Goal: Information Seeking & Learning: Compare options

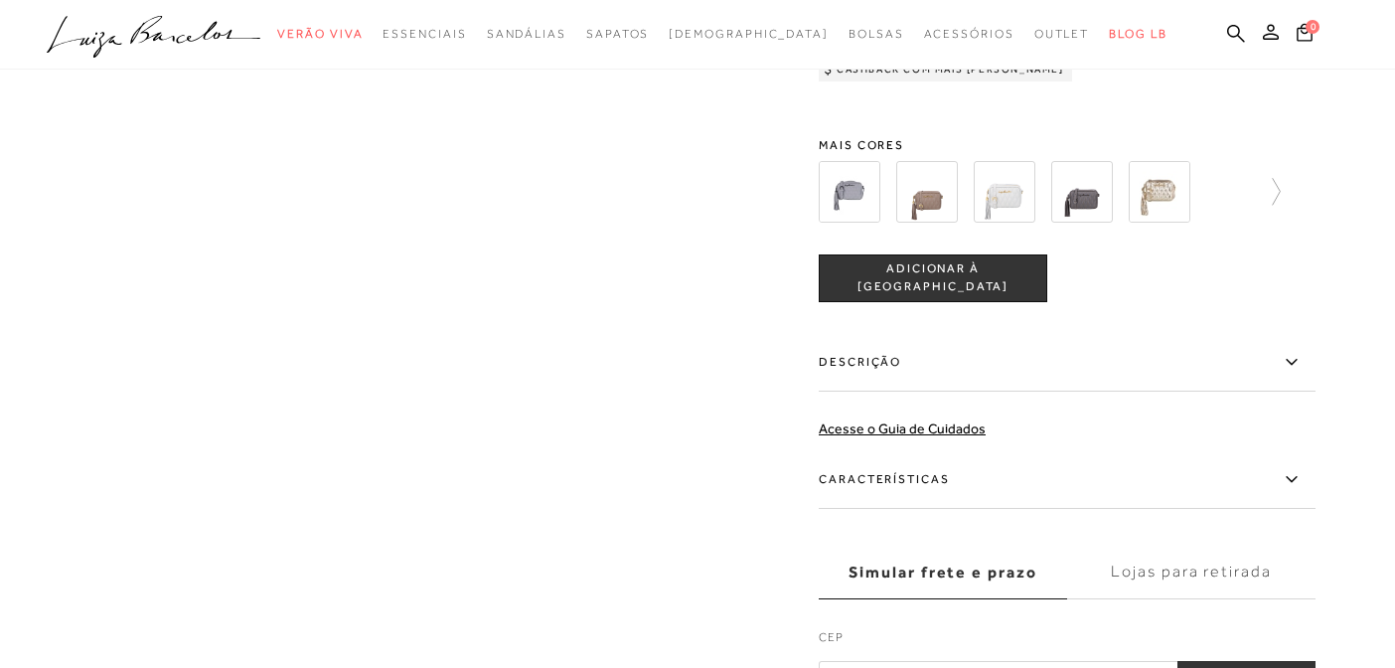
scroll to position [153, 0]
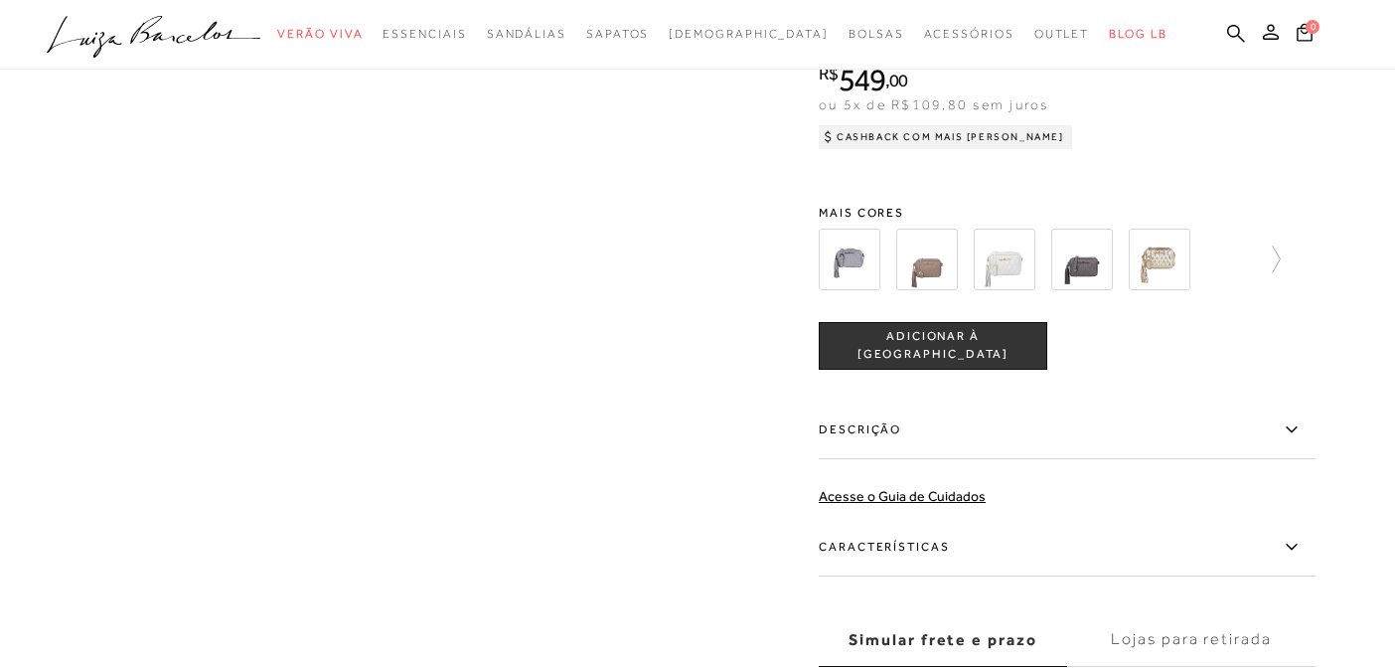
click at [927, 269] on img at bounding box center [927, 260] width 62 height 62
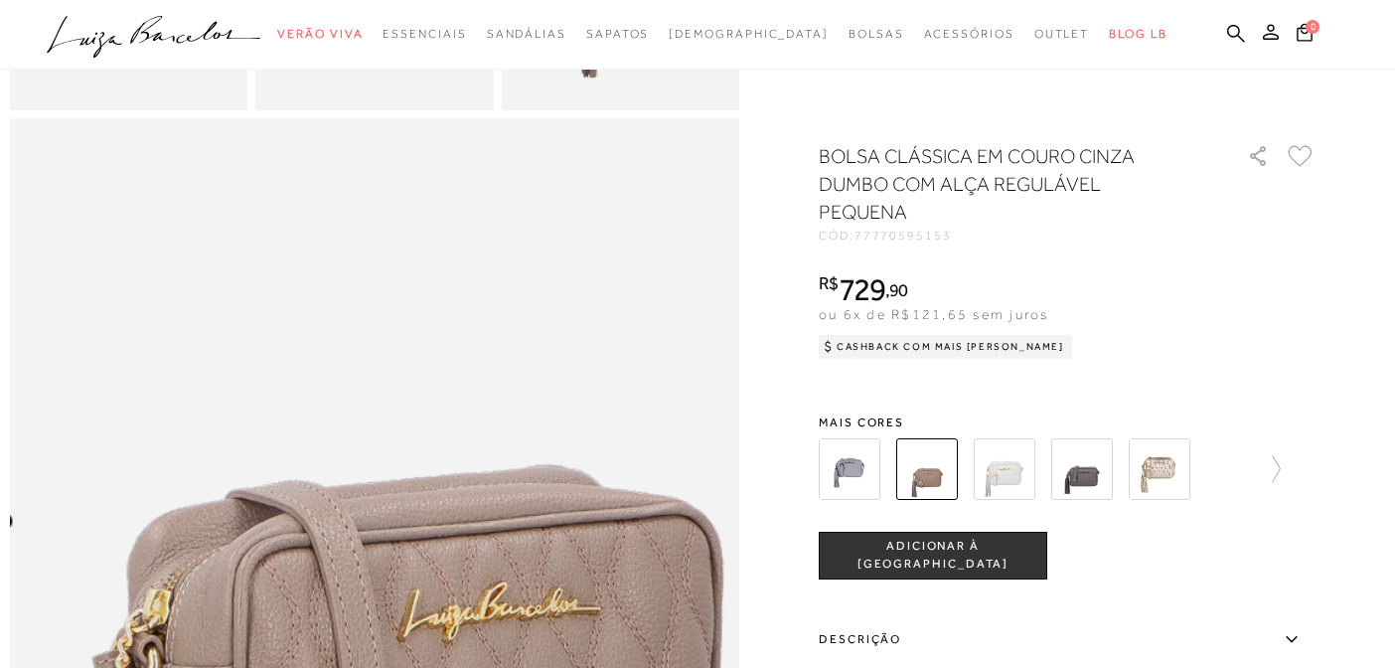
scroll to position [928, 0]
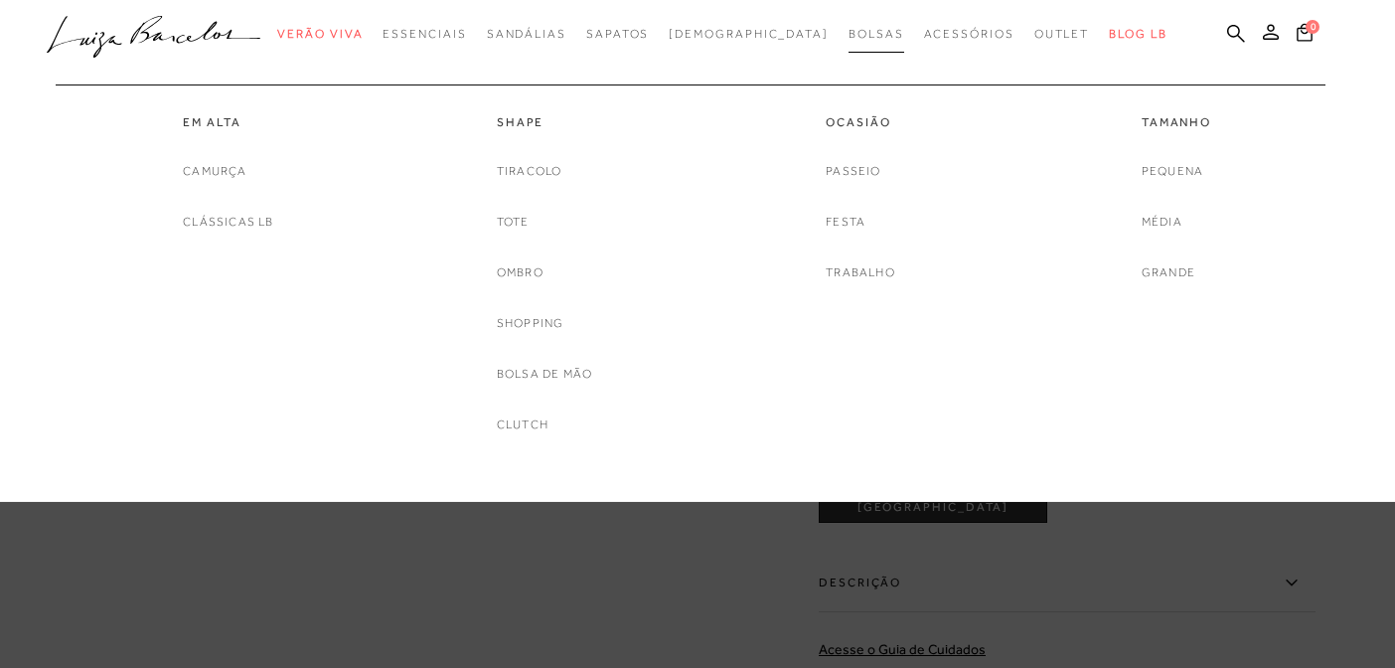
click at [849, 38] on span "Bolsas" at bounding box center [877, 34] width 56 height 14
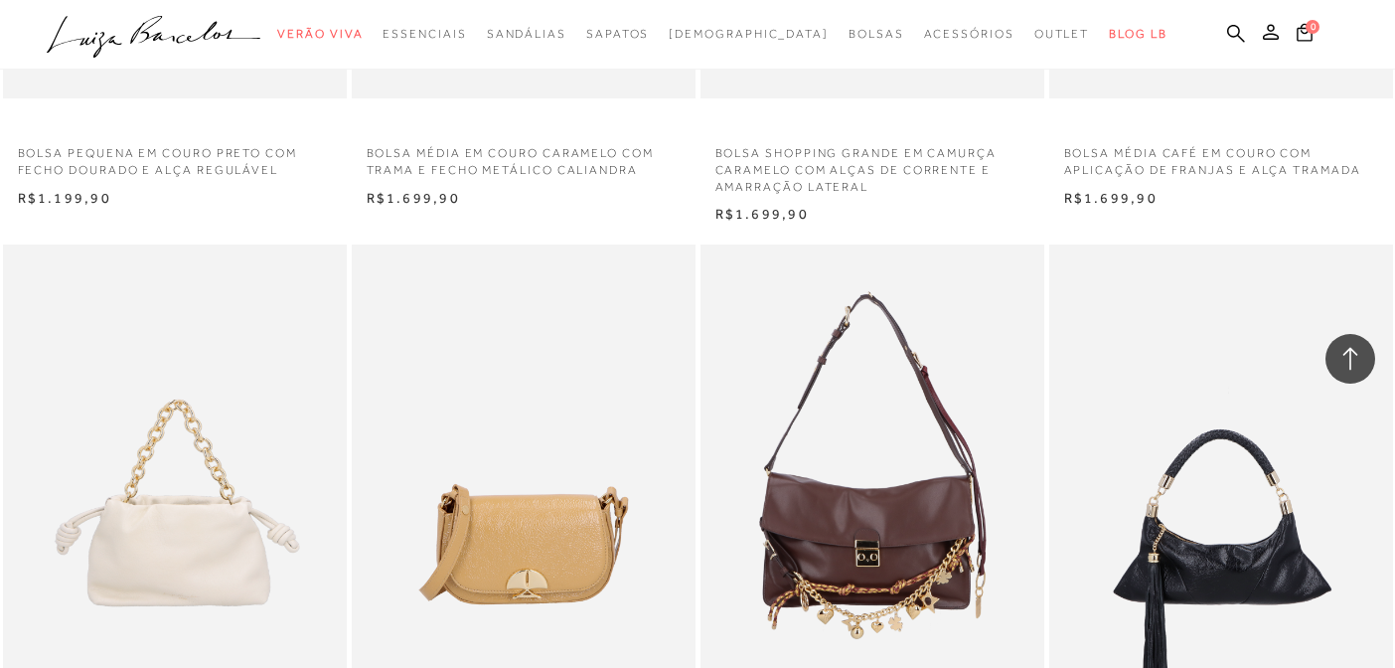
scroll to position [2760, 0]
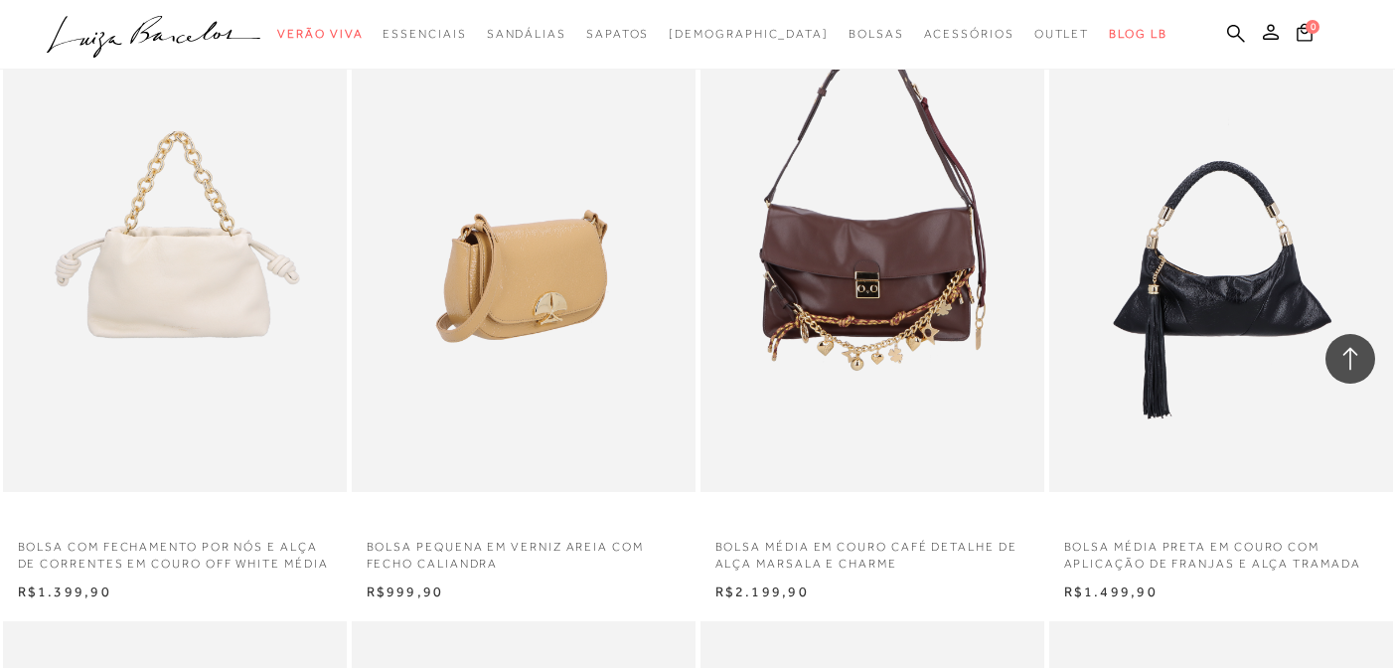
click at [550, 305] on img at bounding box center [525, 234] width 342 height 516
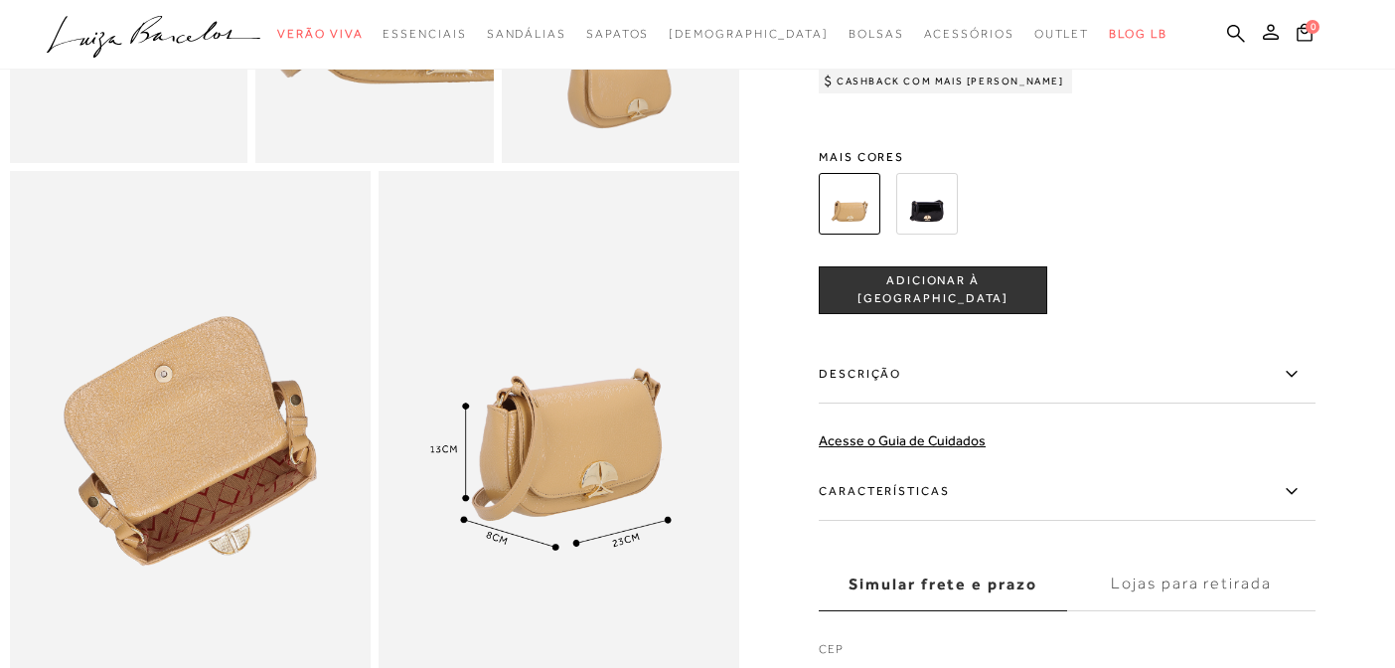
scroll to position [1168, 0]
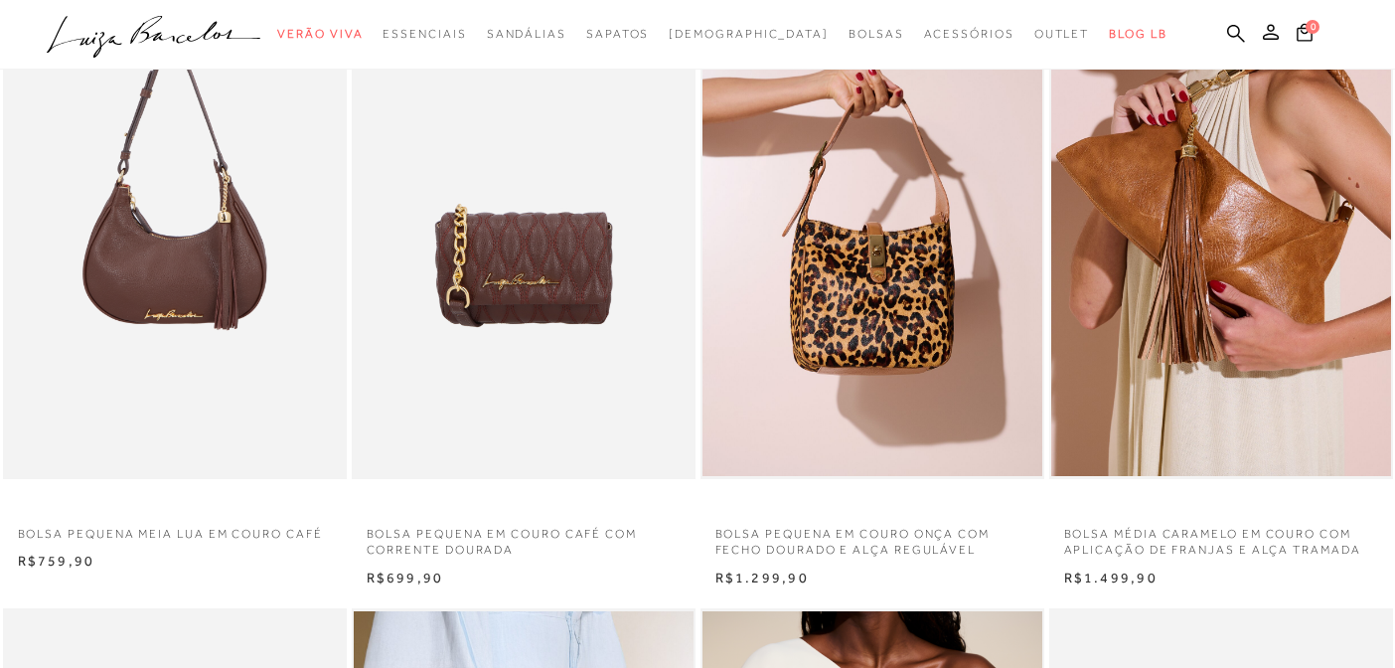
scroll to position [769, 0]
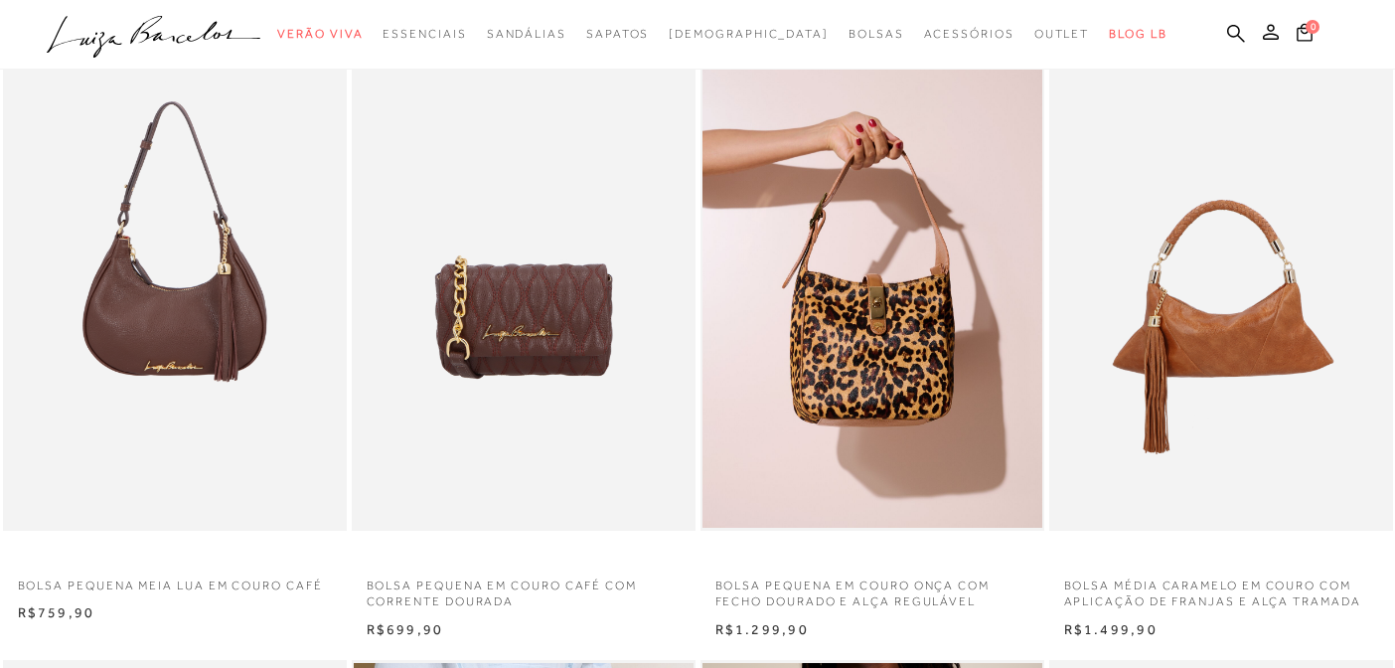
click at [1261, 331] on img at bounding box center [1222, 273] width 342 height 516
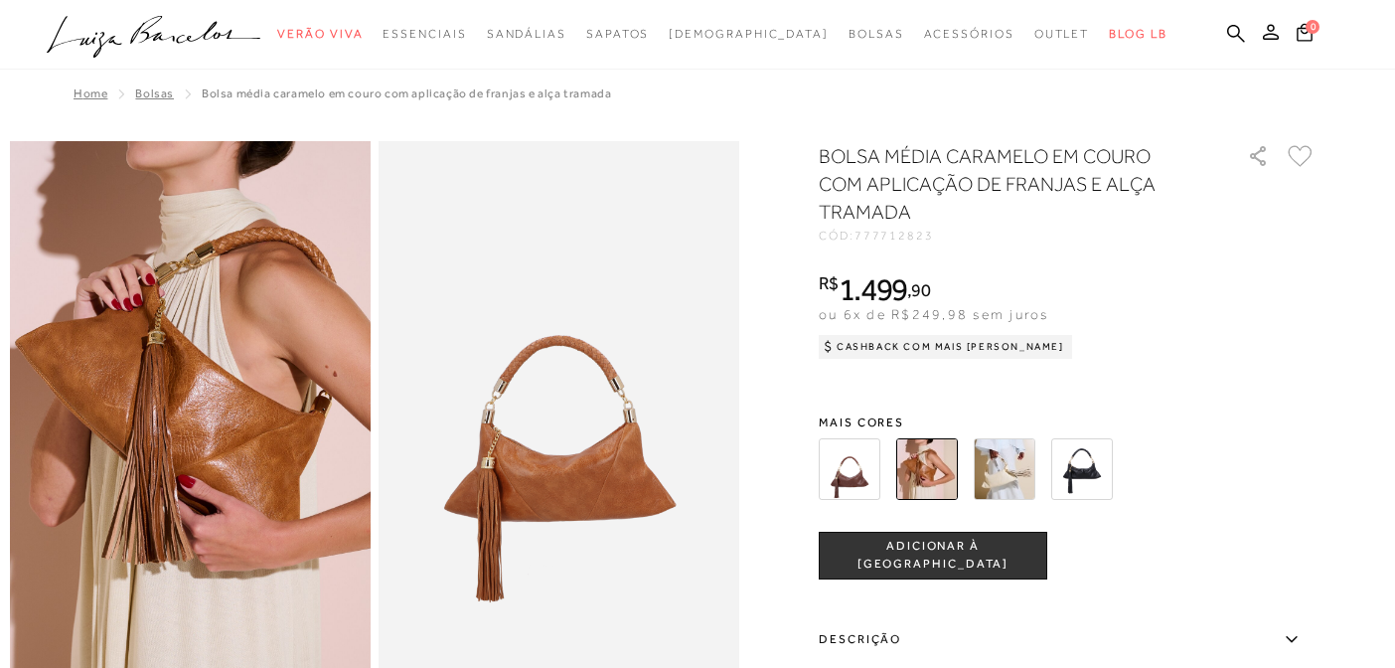
click at [620, 499] on img at bounding box center [559, 412] width 361 height 542
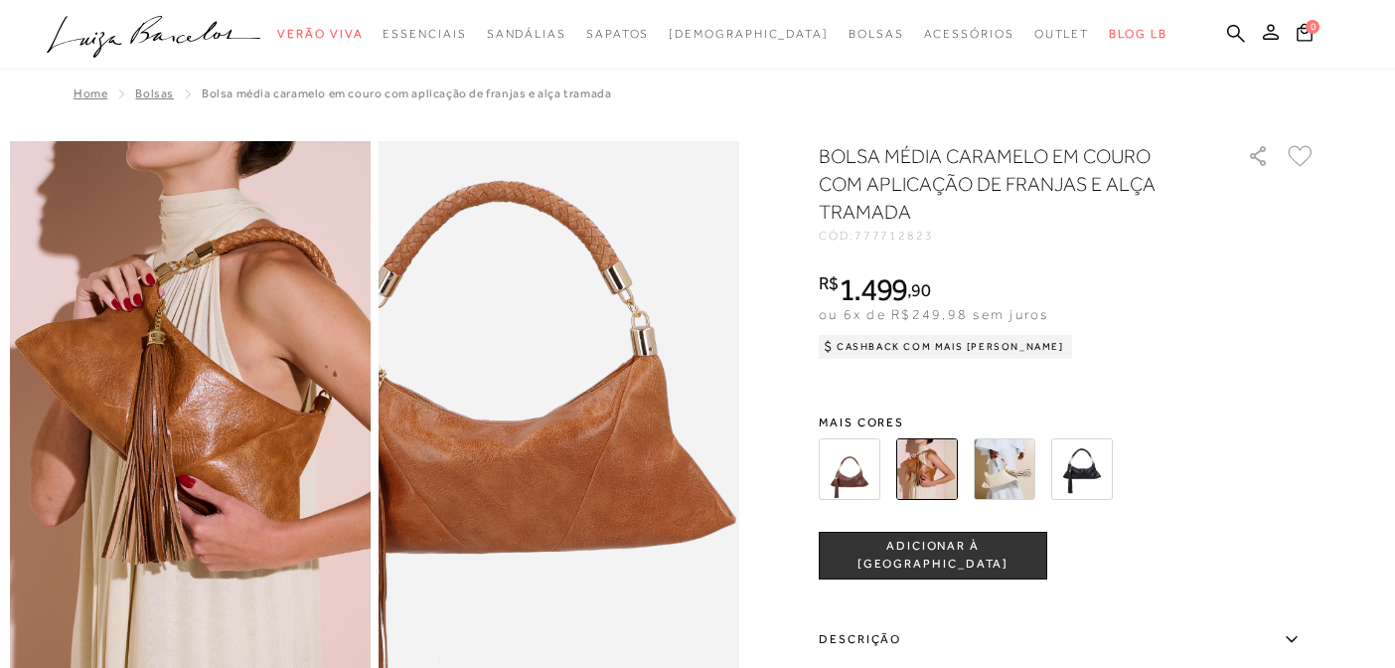
click at [621, 497] on img at bounding box center [501, 333] width 721 height 1082
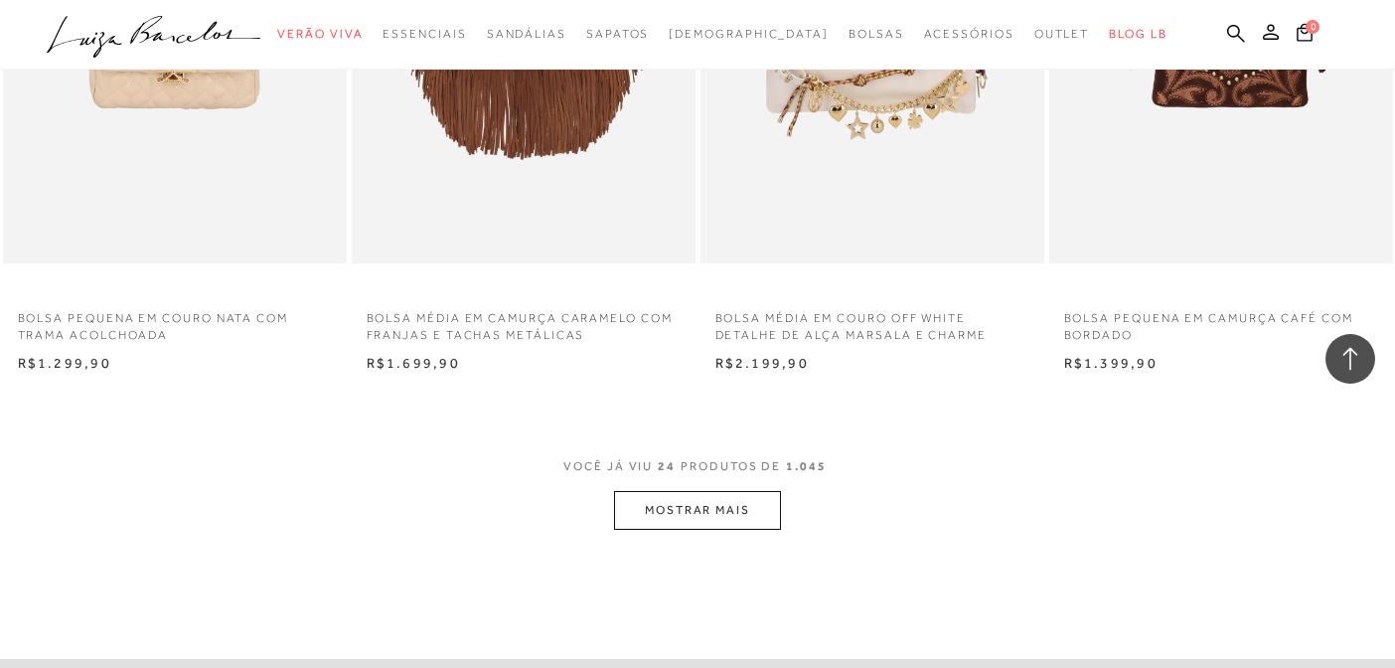
scroll to position [3739, 0]
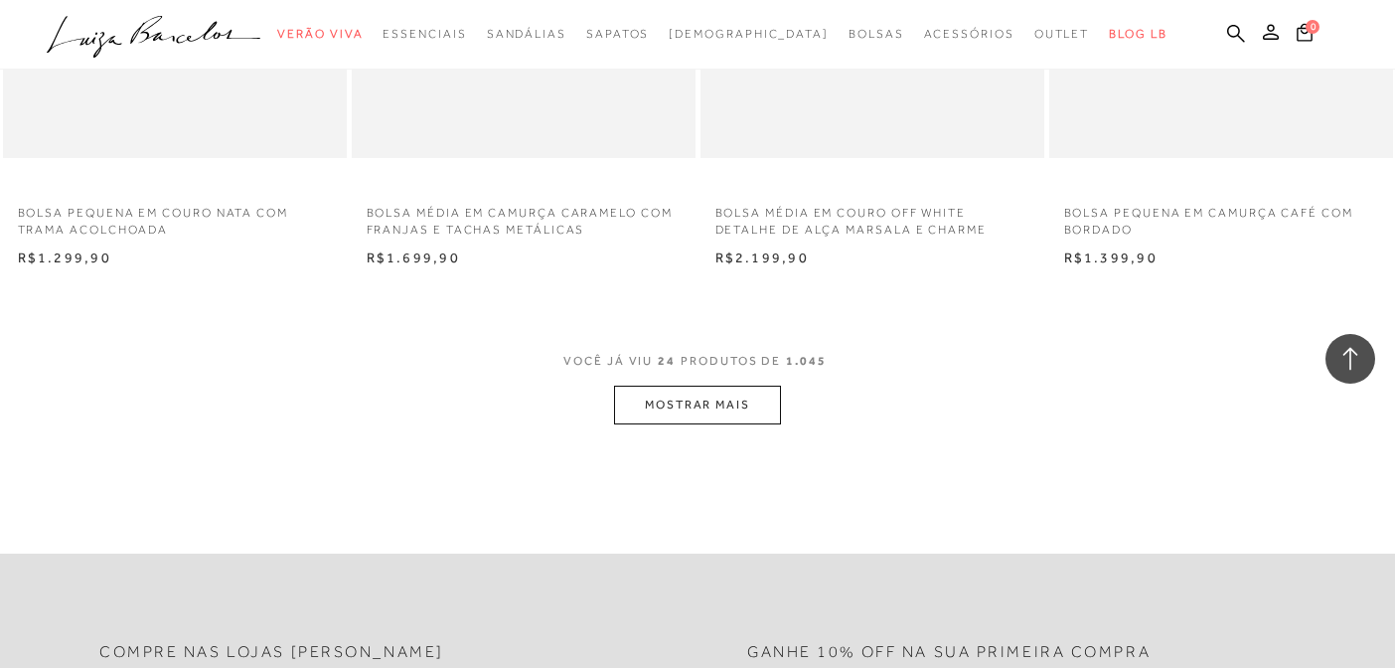
click at [728, 417] on button "MOSTRAR MAIS" at bounding box center [697, 405] width 167 height 39
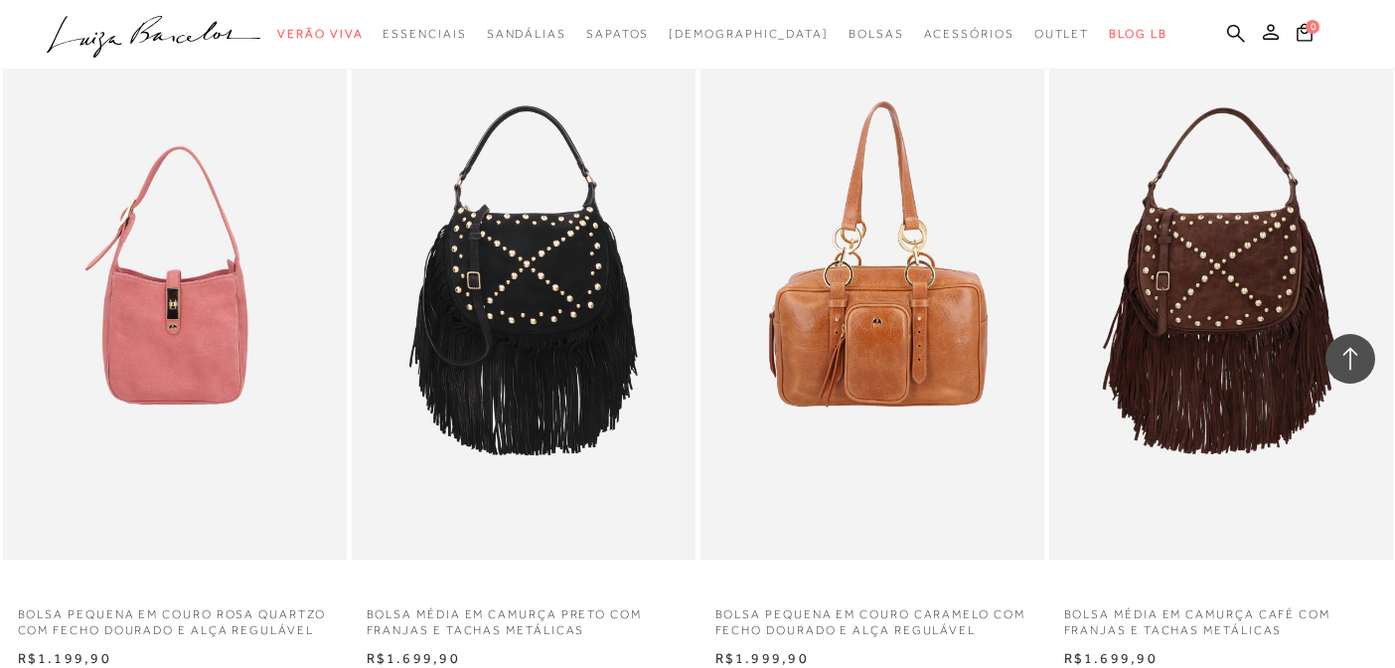
scroll to position [5290, 0]
click at [192, 348] on img at bounding box center [176, 302] width 342 height 516
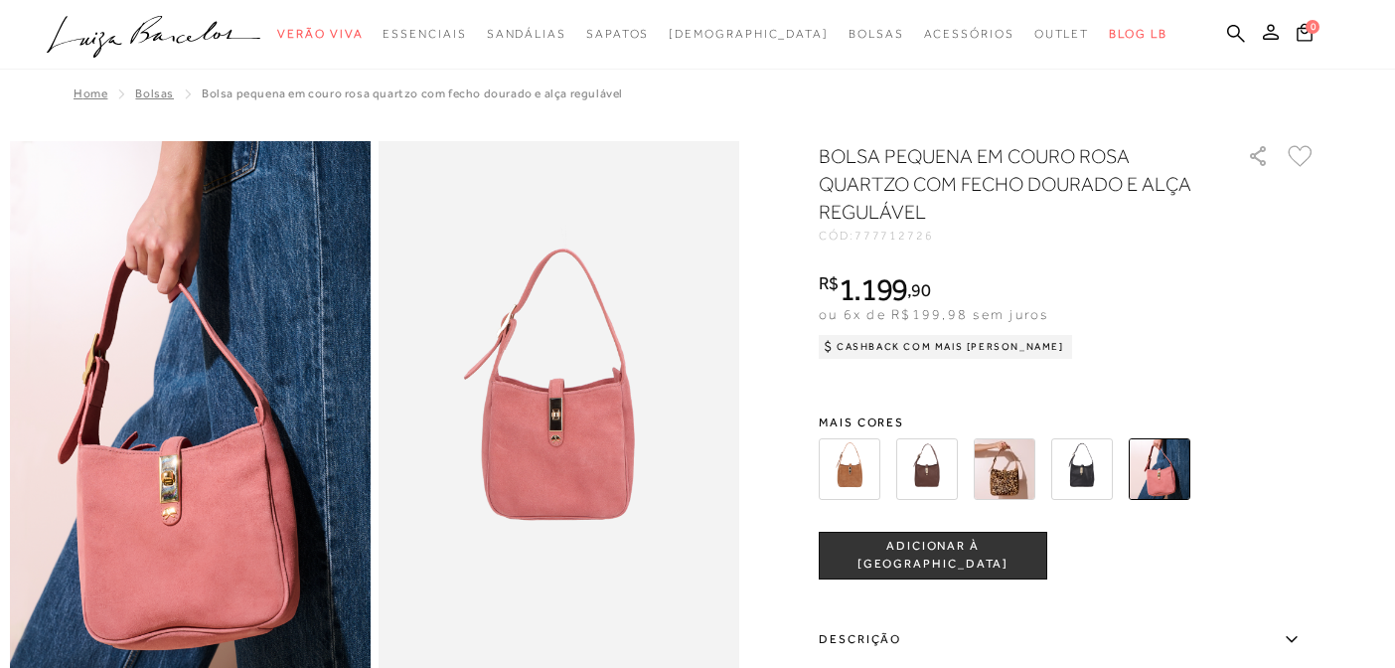
scroll to position [863, 0]
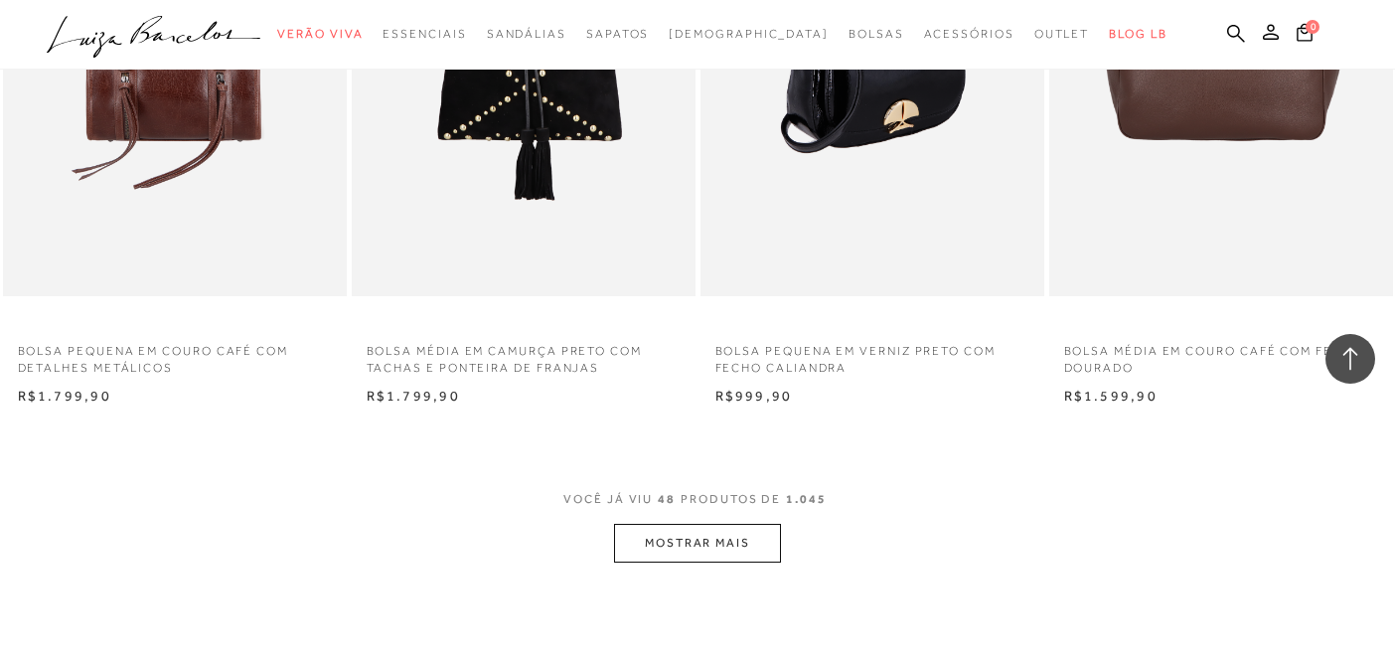
scroll to position [7751, 0]
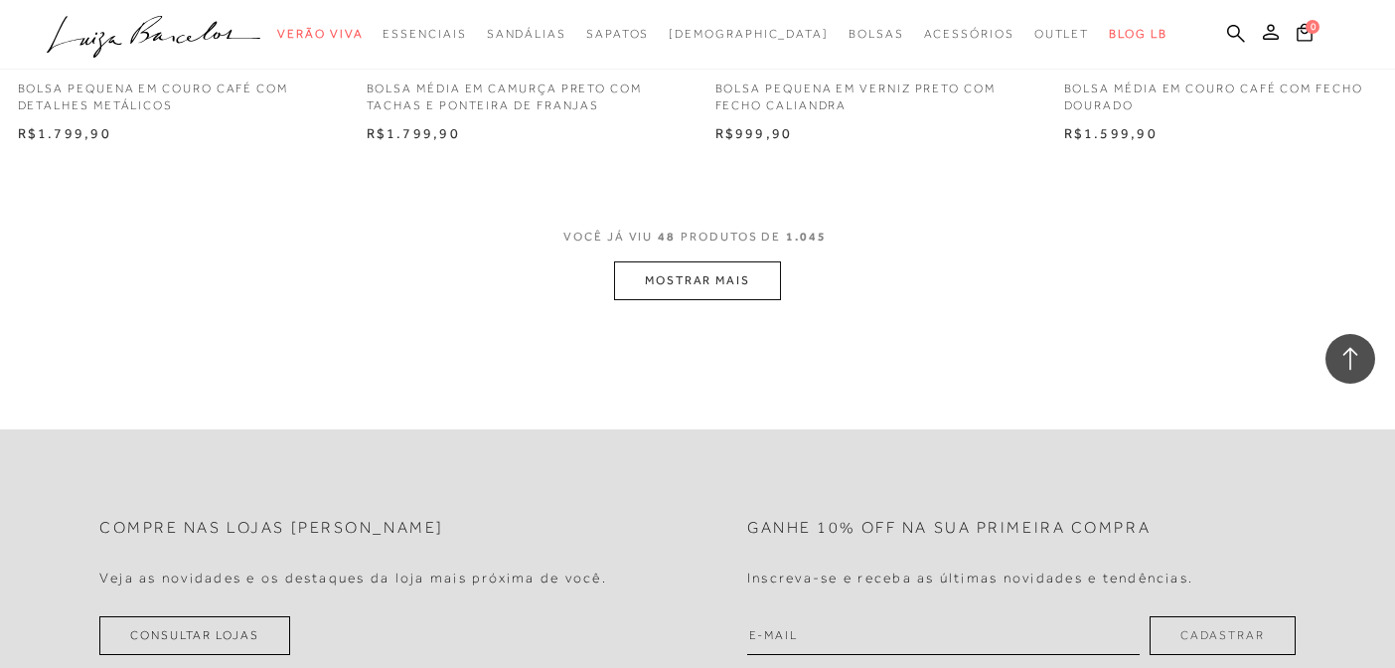
click at [705, 300] on button "MOSTRAR MAIS" at bounding box center [697, 280] width 167 height 39
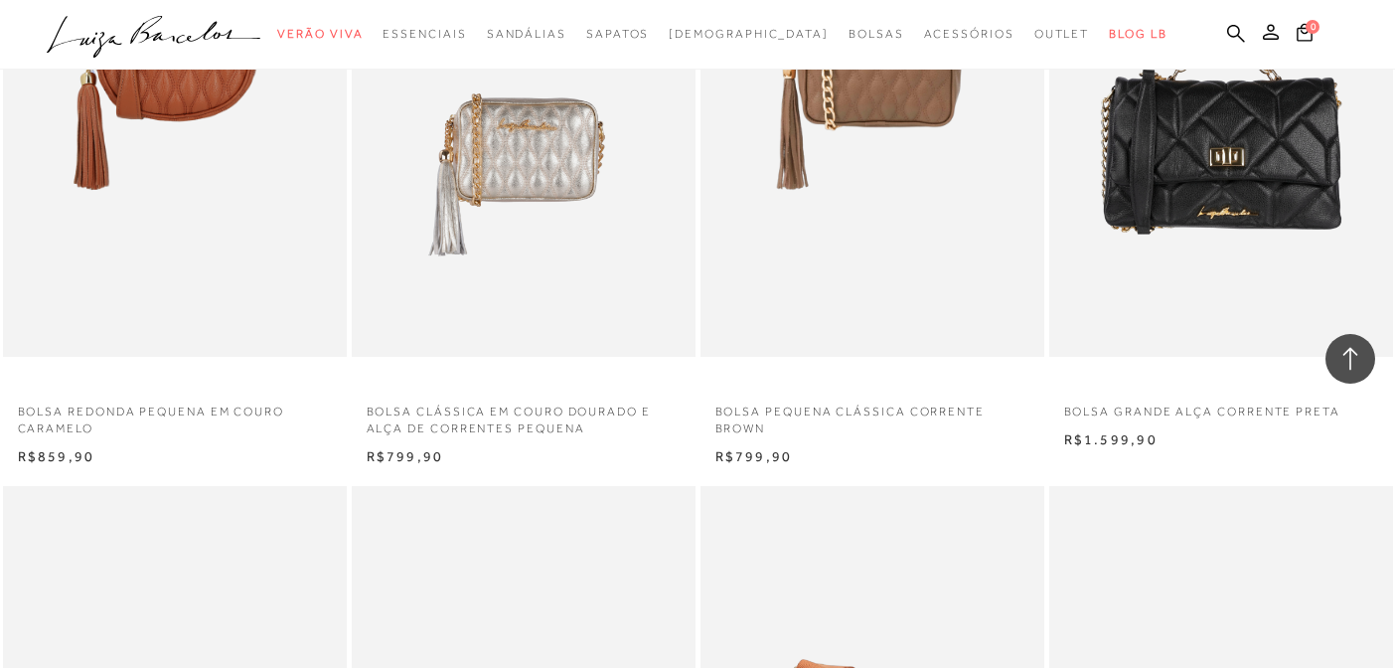
scroll to position [10749, 0]
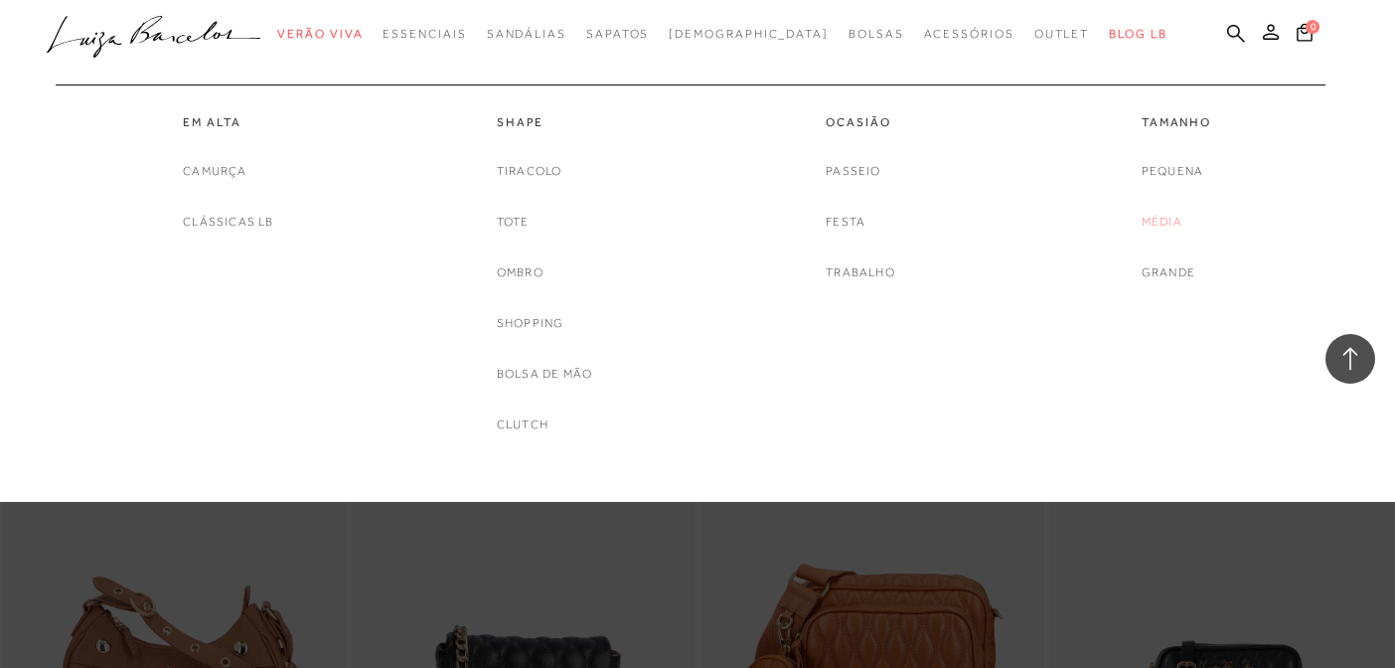
click at [1170, 221] on link "Média" at bounding box center [1162, 222] width 41 height 21
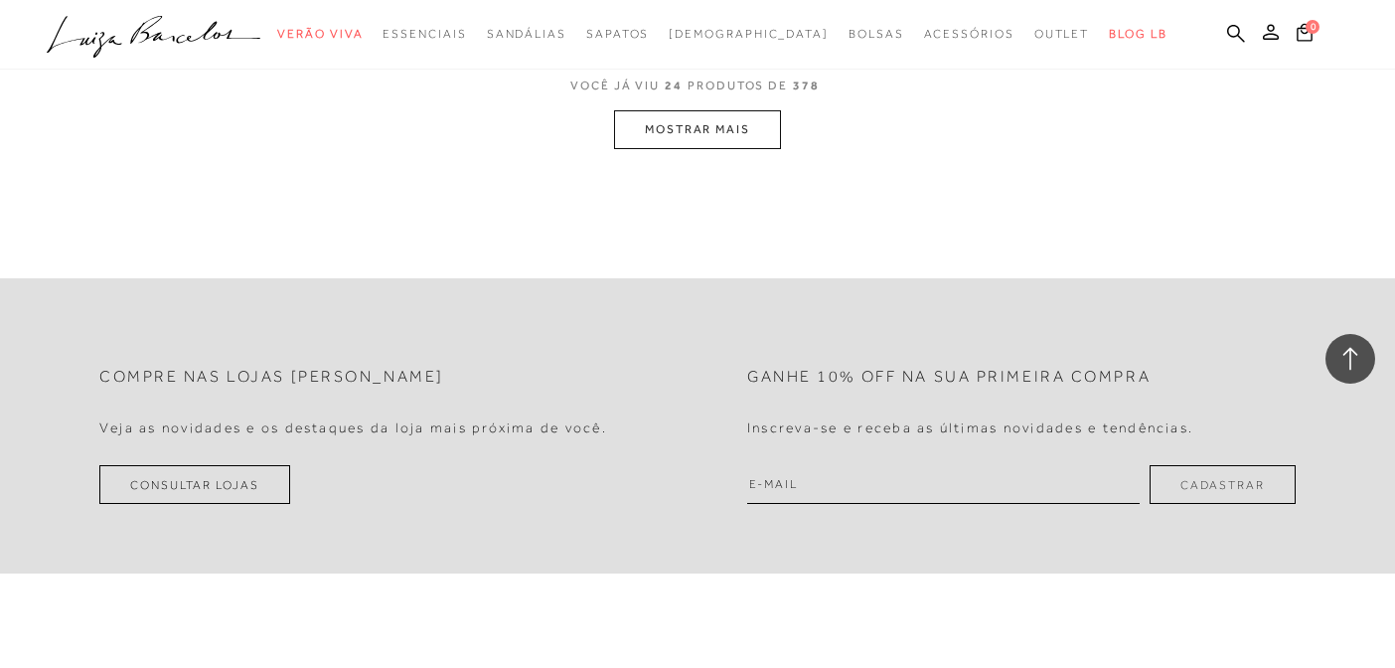
scroll to position [4003, 0]
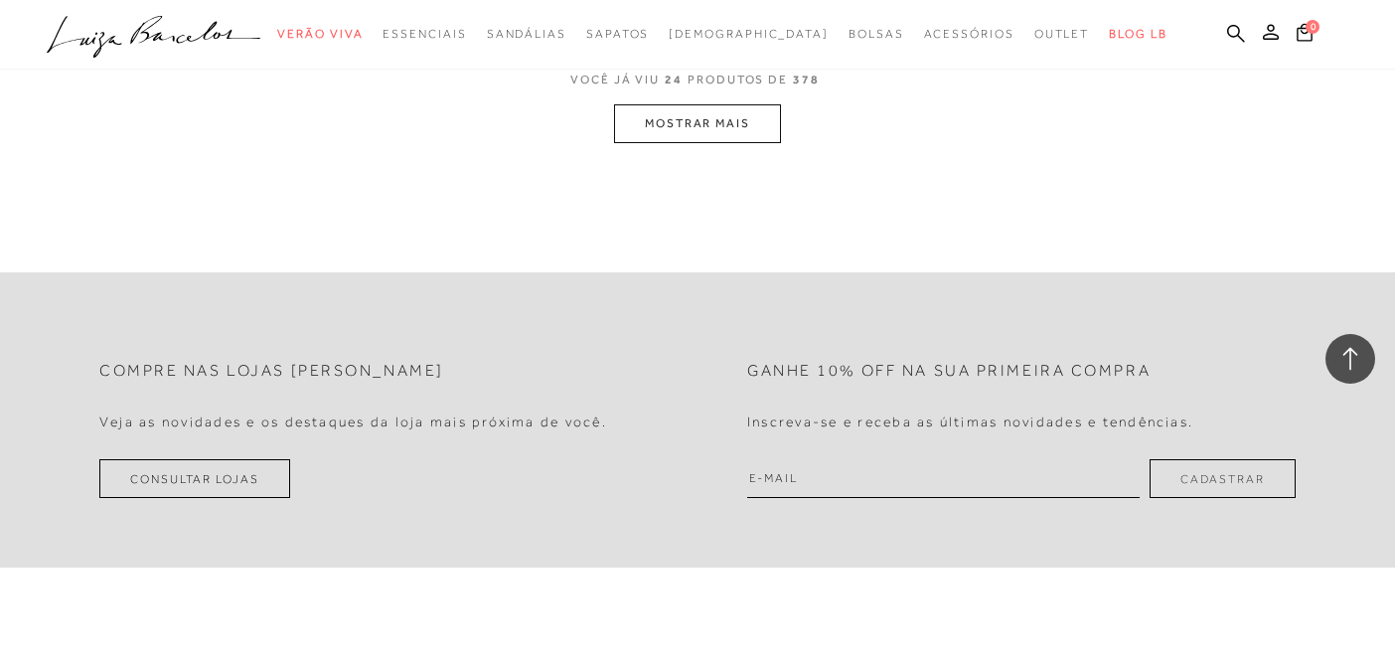
click at [758, 122] on button "MOSTRAR MAIS" at bounding box center [697, 123] width 167 height 39
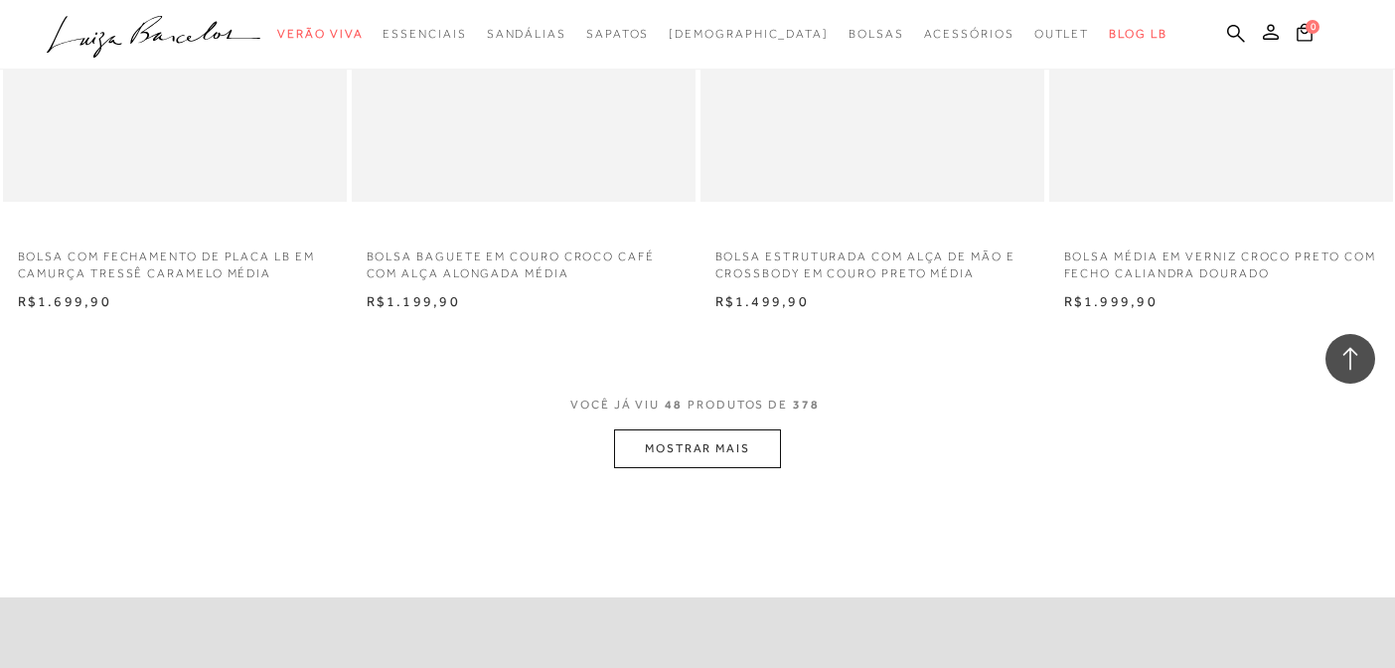
scroll to position [7891, 0]
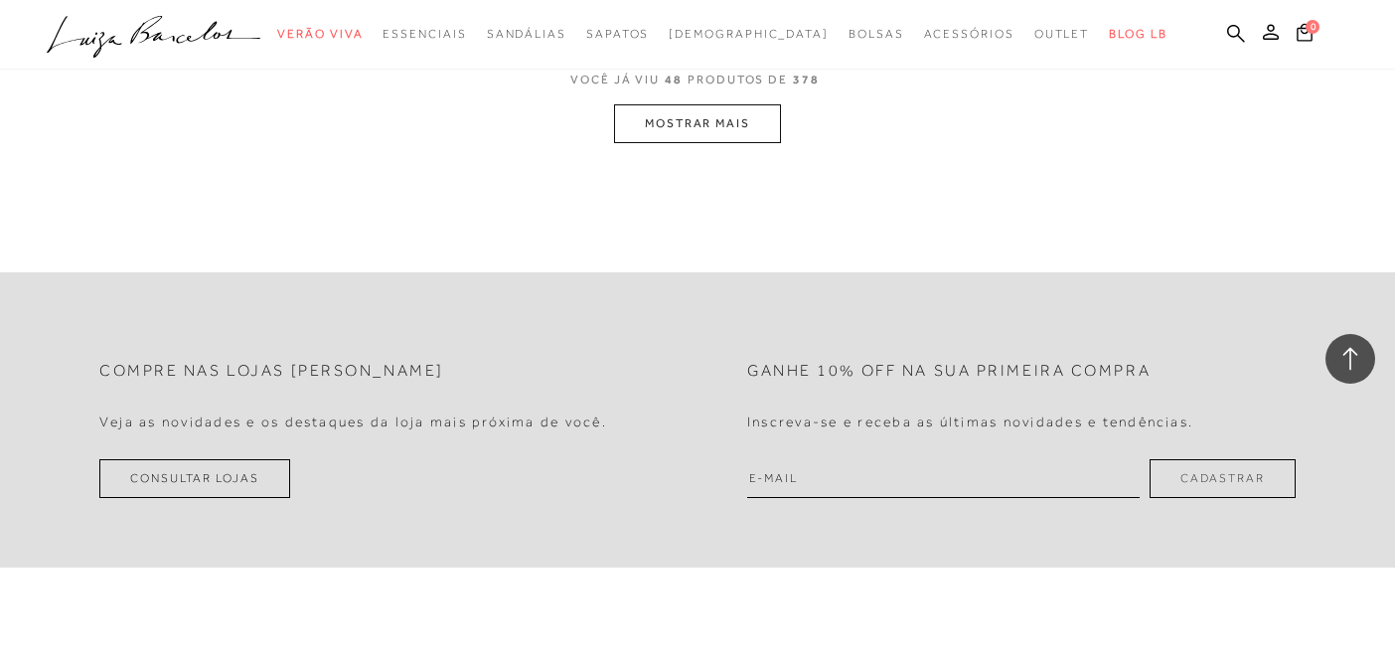
click at [699, 123] on button "MOSTRAR MAIS" at bounding box center [697, 123] width 167 height 39
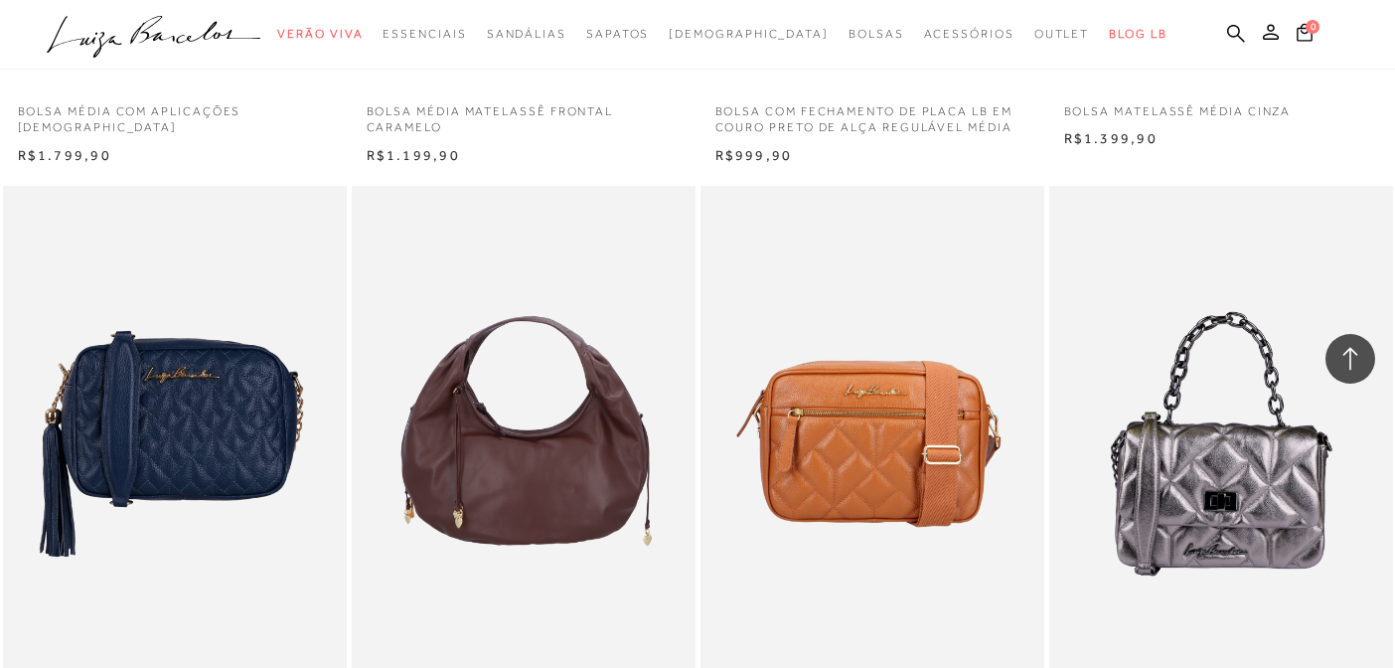
scroll to position [8389, 0]
